Goal: Check status: Check status

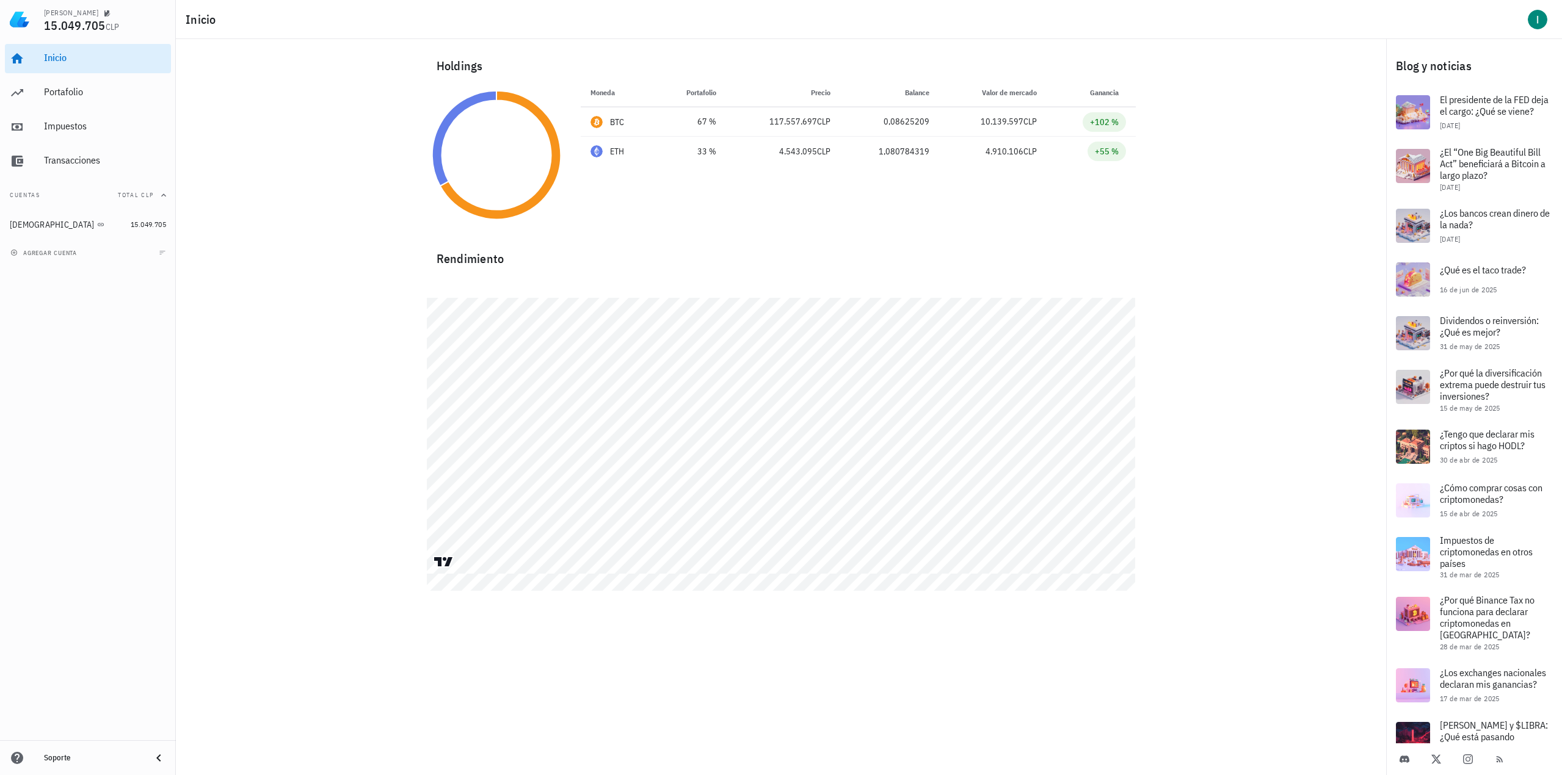
click at [288, 125] on div "Holdings Moneda Portafolio Precio Balance Valor [PERSON_NAME] Ganancia BTC 67 %…" at bounding box center [781, 304] width 1210 height 530
click at [1055, 197] on div "Moneda Portafolio Precio Balance Valor [PERSON_NAME] Ganancia BTC 67 % 117.557.…" at bounding box center [858, 155] width 570 height 154
drag, startPoint x: 38, startPoint y: 25, endPoint x: 104, endPoint y: 34, distance: 67.1
click at [104, 34] on div "[PERSON_NAME] 15.049.705 CLP" at bounding box center [88, 19] width 176 height 39
